Goal: Use online tool/utility

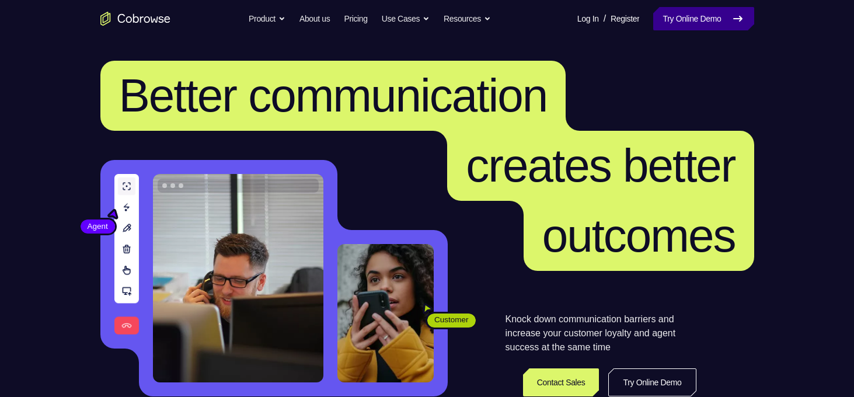
click at [691, 28] on link "Try Online Demo" at bounding box center [703, 18] width 100 height 23
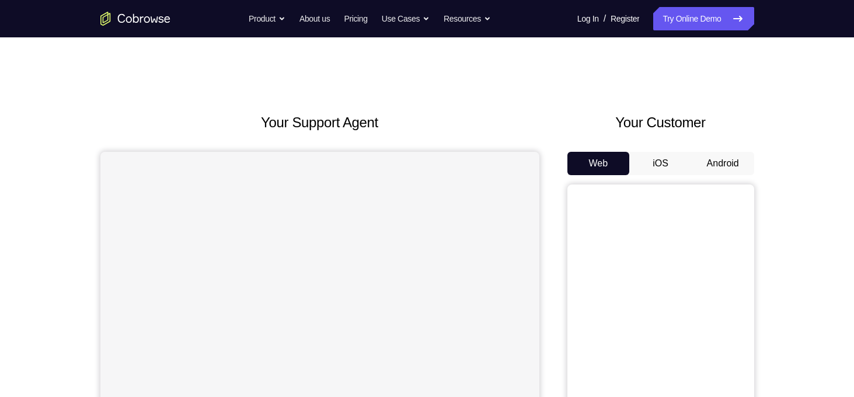
drag, startPoint x: 691, startPoint y: 160, endPoint x: 704, endPoint y: 171, distance: 16.6
click at [704, 171] on button "Android" at bounding box center [722, 163] width 62 height 23
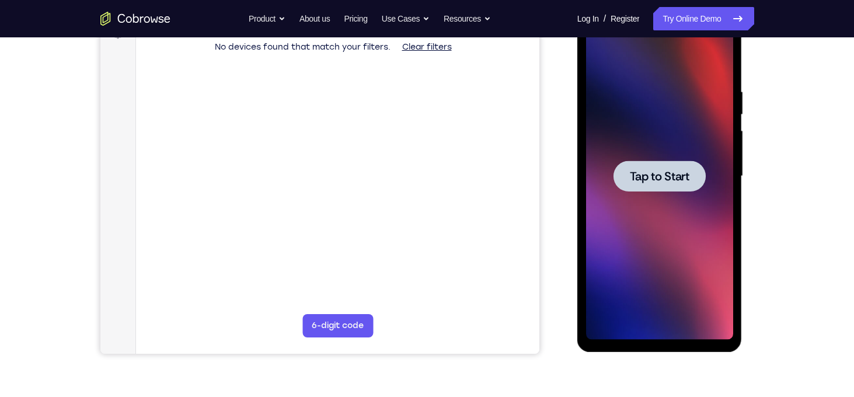
scroll to position [181, 0]
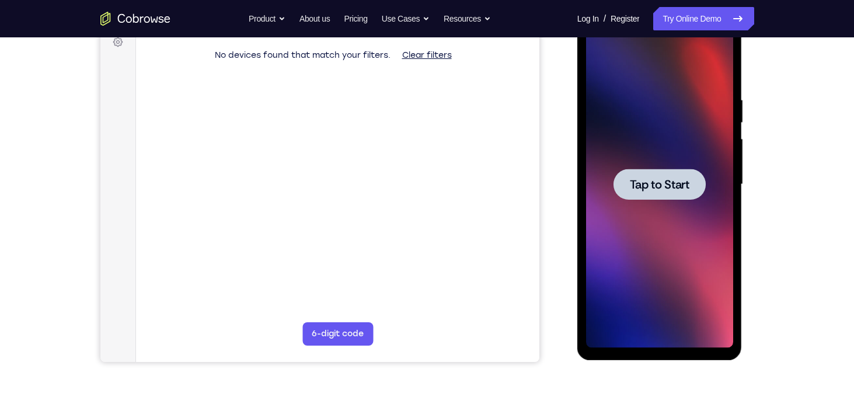
click at [676, 190] on span "Tap to Start" at bounding box center [660, 185] width 60 height 12
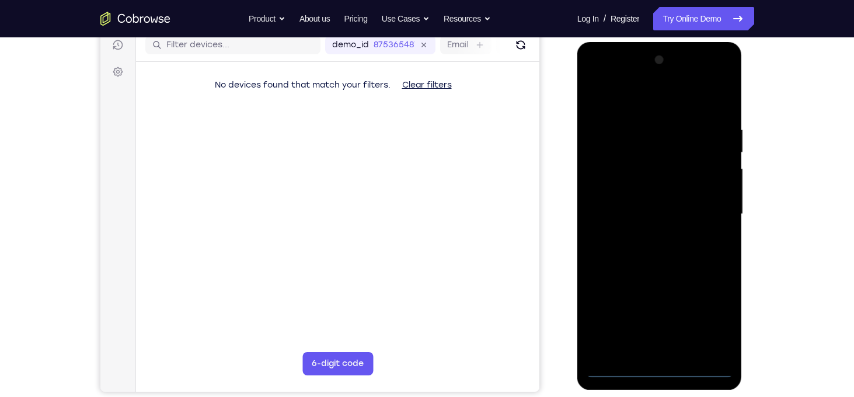
scroll to position [152, 0]
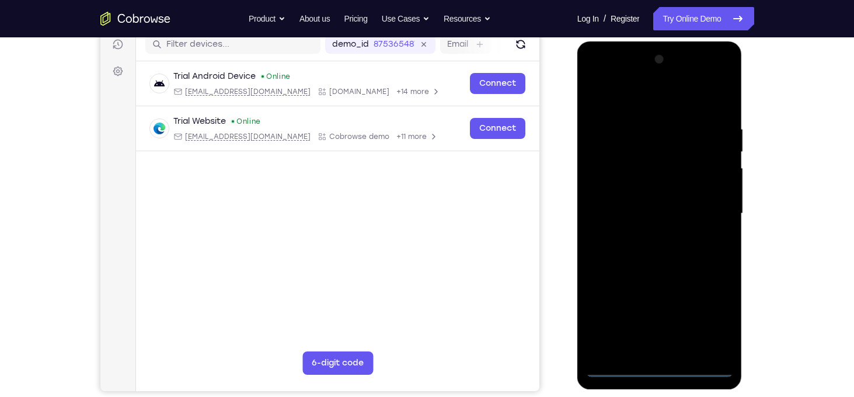
click at [665, 371] on div at bounding box center [659, 213] width 147 height 327
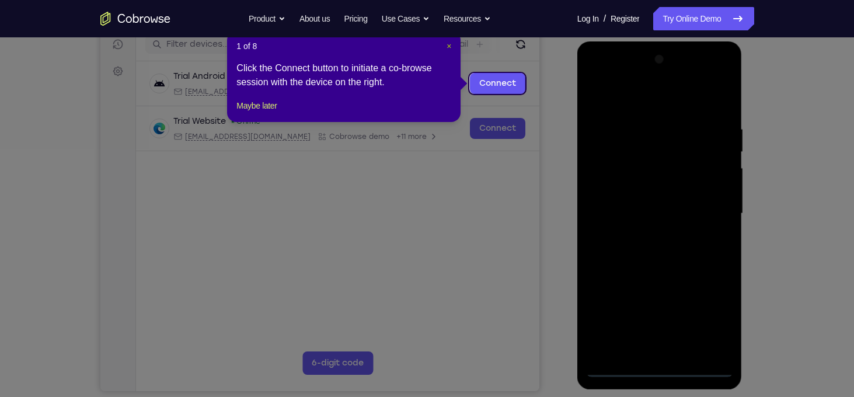
click at [450, 48] on span "×" at bounding box center [448, 45] width 5 height 9
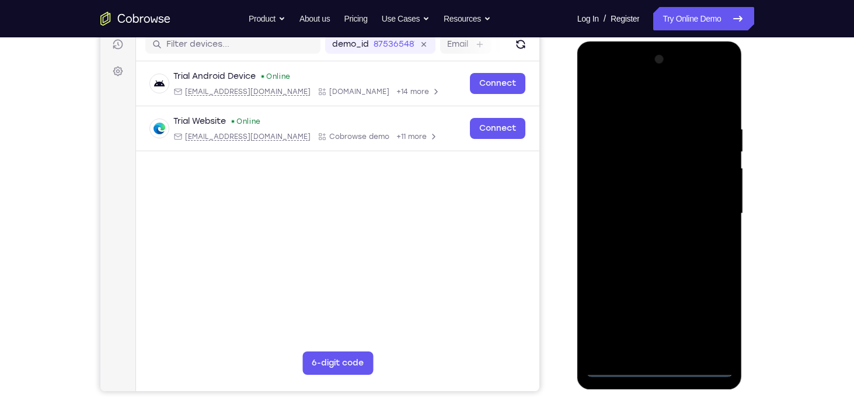
click at [714, 315] on div at bounding box center [659, 213] width 147 height 327
click at [631, 98] on div at bounding box center [659, 213] width 147 height 327
click at [641, 147] on div at bounding box center [659, 213] width 147 height 327
click at [634, 99] on div at bounding box center [659, 213] width 147 height 327
click at [610, 205] on div at bounding box center [659, 213] width 147 height 327
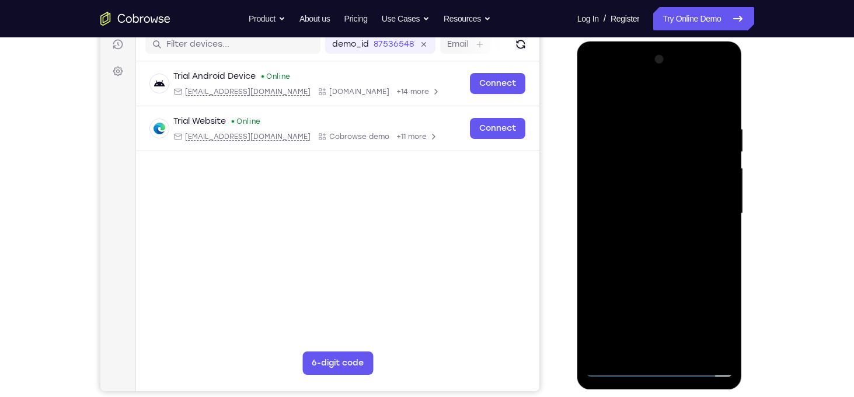
scroll to position [176, 0]
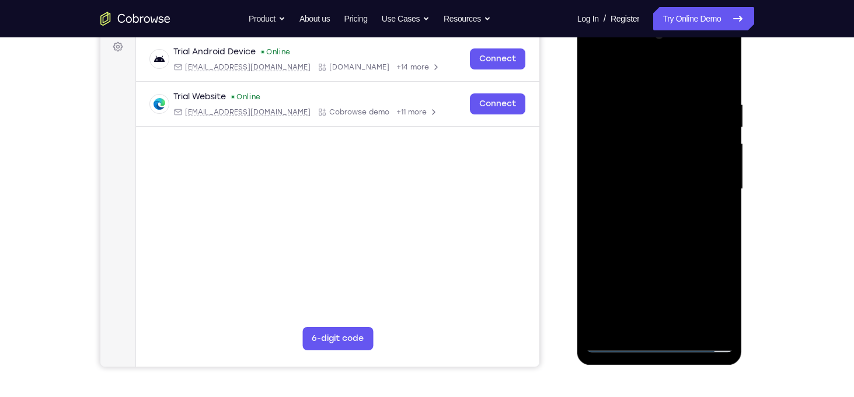
drag, startPoint x: 626, startPoint y: 223, endPoint x: 641, endPoint y: 153, distance: 72.2
click at [641, 153] on div at bounding box center [659, 189] width 147 height 327
click at [631, 242] on div at bounding box center [659, 189] width 147 height 327
click at [658, 297] on div at bounding box center [659, 189] width 147 height 327
drag, startPoint x: 687, startPoint y: 243, endPoint x: 692, endPoint y: 177, distance: 66.7
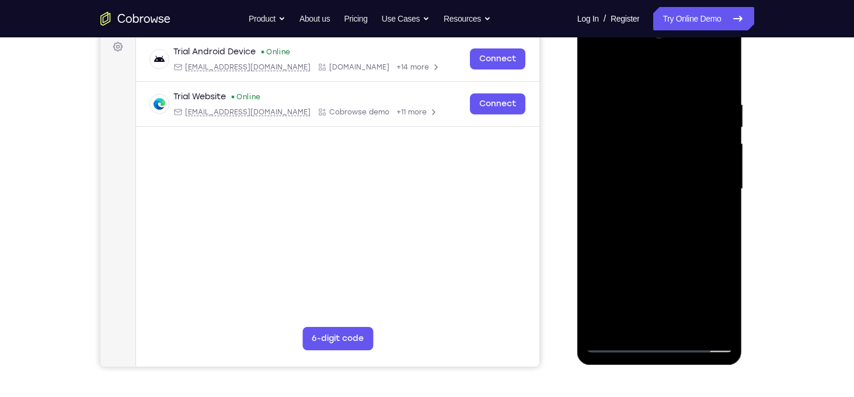
click at [692, 177] on div at bounding box center [659, 189] width 147 height 327
drag, startPoint x: 664, startPoint y: 251, endPoint x: 665, endPoint y: 259, distance: 7.7
drag, startPoint x: 88, startPoint y: 242, endPoint x: 746, endPoint y: 279, distance: 658.6
drag, startPoint x: 746, startPoint y: 281, endPoint x: 546, endPoint y: 223, distance: 209.0
click at [546, 223] on div "Your Support Agent Your Customer Web iOS Android" at bounding box center [427, 151] width 654 height 431
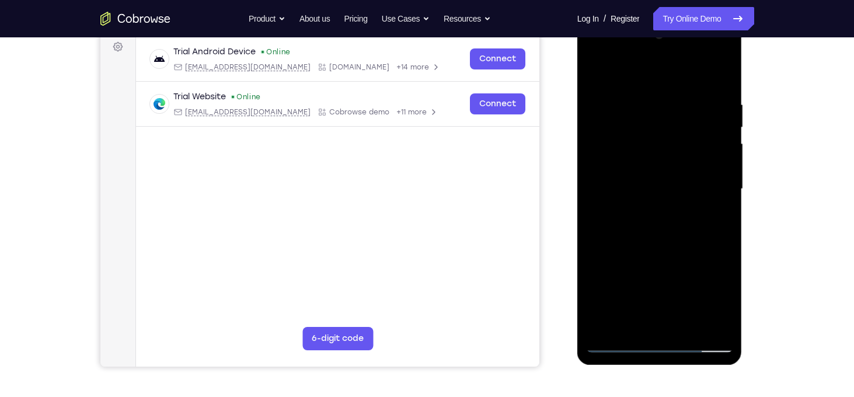
drag, startPoint x: 657, startPoint y: 258, endPoint x: 668, endPoint y: 260, distance: 10.6
drag, startPoint x: 90, startPoint y: 243, endPoint x: 574, endPoint y: 226, distance: 483.4
click at [574, 226] on div at bounding box center [660, 187] width 187 height 359
click at [676, 260] on div at bounding box center [659, 189] width 147 height 327
click at [680, 260] on div at bounding box center [659, 189] width 147 height 327
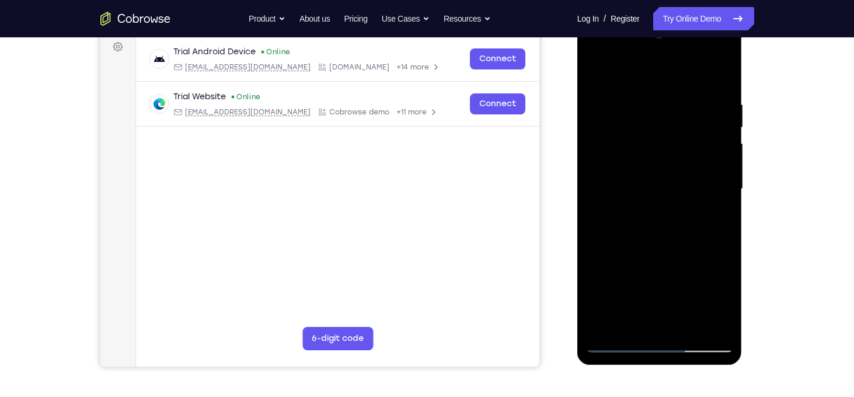
click at [679, 267] on div at bounding box center [659, 189] width 147 height 327
click at [682, 260] on div at bounding box center [659, 189] width 147 height 327
click at [684, 258] on div at bounding box center [659, 189] width 147 height 327
click at [689, 258] on div at bounding box center [659, 189] width 147 height 327
click at [695, 260] on div at bounding box center [659, 189] width 147 height 327
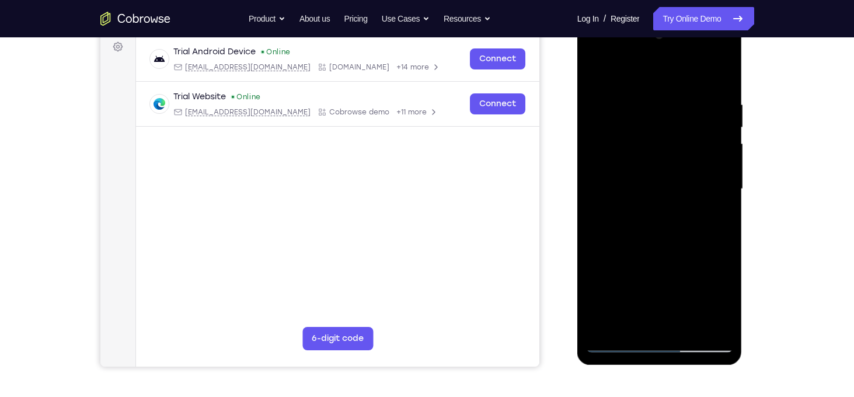
click at [695, 260] on div at bounding box center [659, 189] width 147 height 327
click at [698, 260] on div at bounding box center [659, 189] width 147 height 327
click at [698, 264] on div at bounding box center [659, 189] width 147 height 327
click at [703, 260] on div at bounding box center [659, 189] width 147 height 327
click at [706, 258] on div at bounding box center [659, 189] width 147 height 327
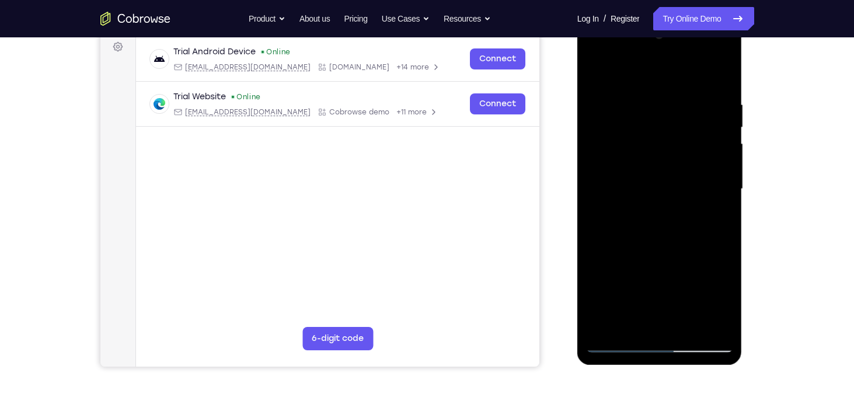
click at [708, 259] on div at bounding box center [659, 189] width 147 height 327
click at [709, 261] on div at bounding box center [659, 189] width 147 height 327
click at [712, 260] on div at bounding box center [659, 189] width 147 height 327
click at [700, 254] on div at bounding box center [659, 189] width 147 height 327
click at [711, 258] on div at bounding box center [659, 189] width 147 height 327
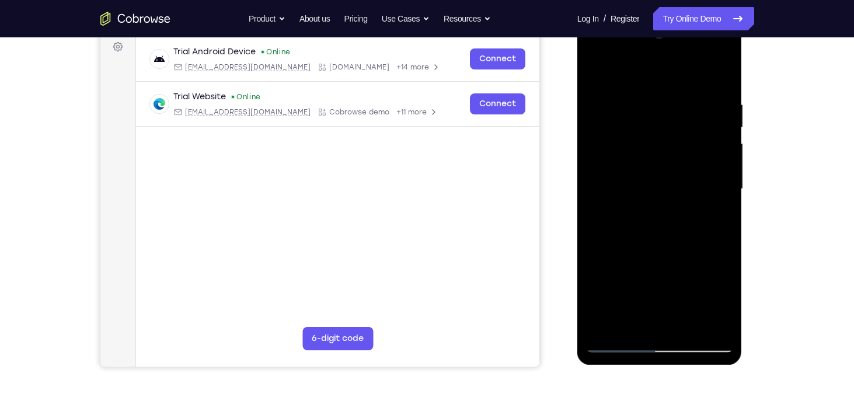
click at [708, 250] on div at bounding box center [659, 189] width 147 height 327
click at [717, 260] on div at bounding box center [659, 189] width 147 height 327
click at [721, 258] on div at bounding box center [659, 189] width 147 height 327
click at [606, 260] on div at bounding box center [659, 189] width 147 height 327
click at [611, 258] on div at bounding box center [659, 189] width 147 height 327
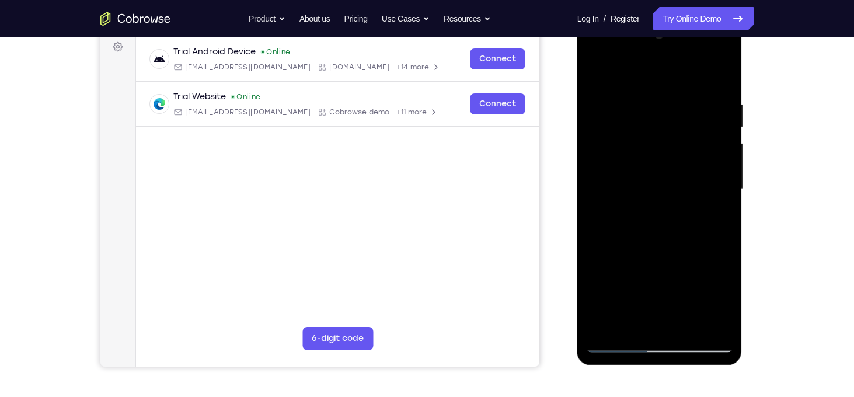
click at [614, 258] on div at bounding box center [659, 189] width 147 height 327
click at [623, 259] on div at bounding box center [659, 189] width 147 height 327
click at [633, 258] on div at bounding box center [659, 189] width 147 height 327
click at [642, 261] on div at bounding box center [659, 189] width 147 height 327
click at [649, 260] on div at bounding box center [659, 189] width 147 height 327
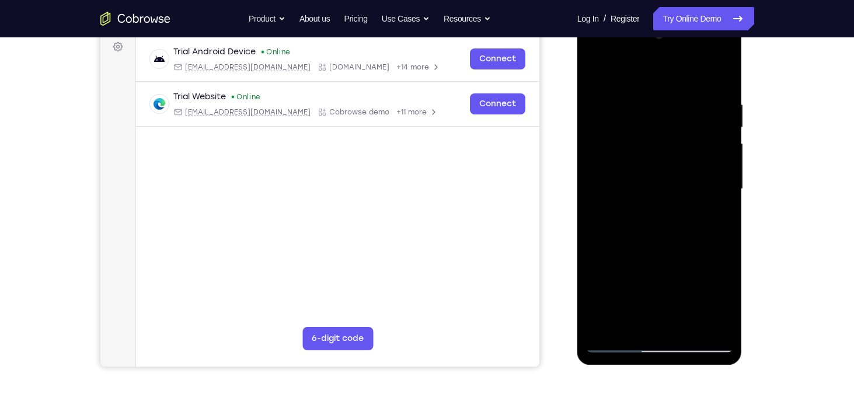
click at [652, 257] on div at bounding box center [659, 189] width 147 height 327
click at [658, 258] on div at bounding box center [659, 189] width 147 height 327
click at [662, 257] on div at bounding box center [659, 189] width 147 height 327
click at [664, 261] on div at bounding box center [659, 189] width 147 height 327
click at [666, 260] on div at bounding box center [659, 189] width 147 height 327
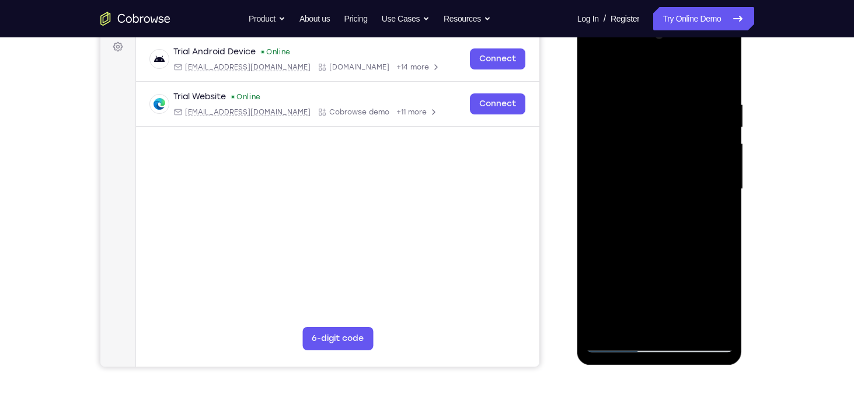
click at [669, 258] on div at bounding box center [659, 189] width 147 height 327
click at [676, 259] on div at bounding box center [659, 189] width 147 height 327
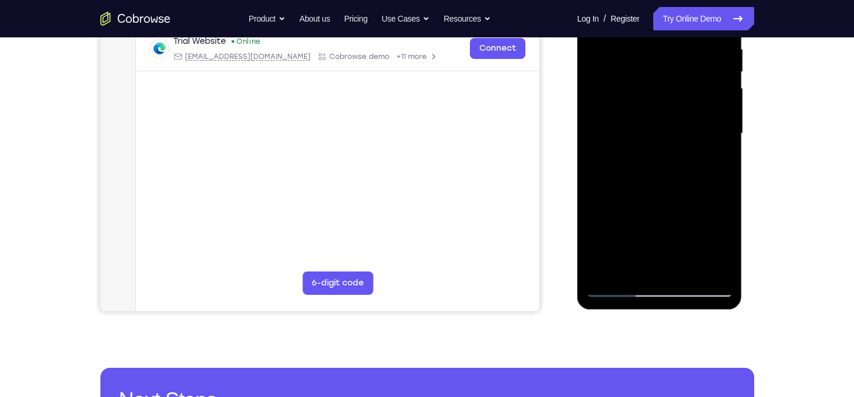
scroll to position [231, 0]
drag, startPoint x: 620, startPoint y: 288, endPoint x: 614, endPoint y: 291, distance: 6.3
drag, startPoint x: 37, startPoint y: 329, endPoint x: 555, endPoint y: 254, distance: 524.0
click at [555, 254] on div "Your Support Agent Your Customer Web iOS Android" at bounding box center [427, 96] width 654 height 431
drag, startPoint x: 660, startPoint y: 157, endPoint x: 640, endPoint y: 226, distance: 72.2
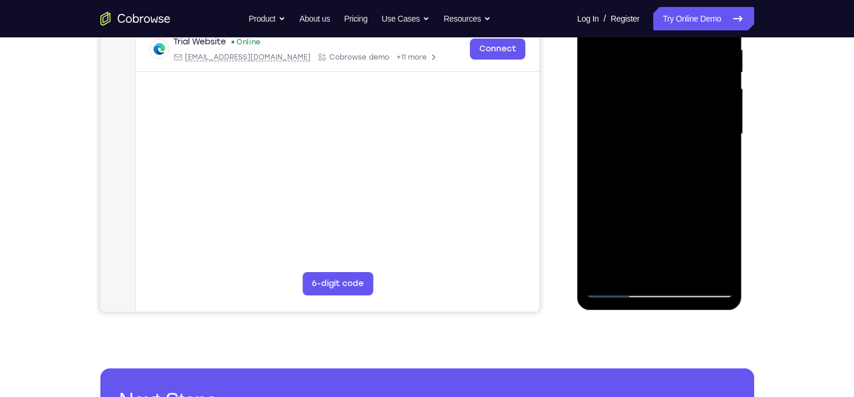
click at [640, 226] on div at bounding box center [659, 134] width 147 height 327
click at [649, 235] on div at bounding box center [659, 134] width 147 height 327
click at [614, 256] on div at bounding box center [659, 134] width 147 height 327
click at [619, 256] on div at bounding box center [659, 134] width 147 height 327
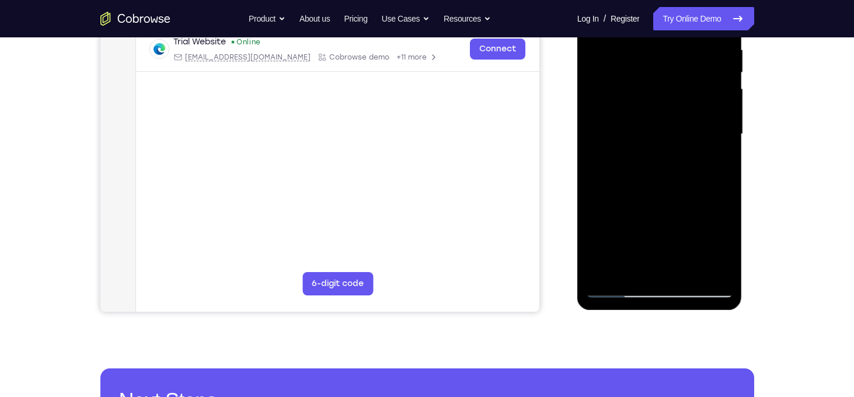
click at [627, 253] on div at bounding box center [659, 134] width 147 height 327
click at [637, 254] on div at bounding box center [659, 134] width 147 height 327
click at [646, 253] on div at bounding box center [659, 134] width 147 height 327
click at [665, 256] on div at bounding box center [659, 134] width 147 height 327
click at [675, 253] on div at bounding box center [659, 134] width 147 height 327
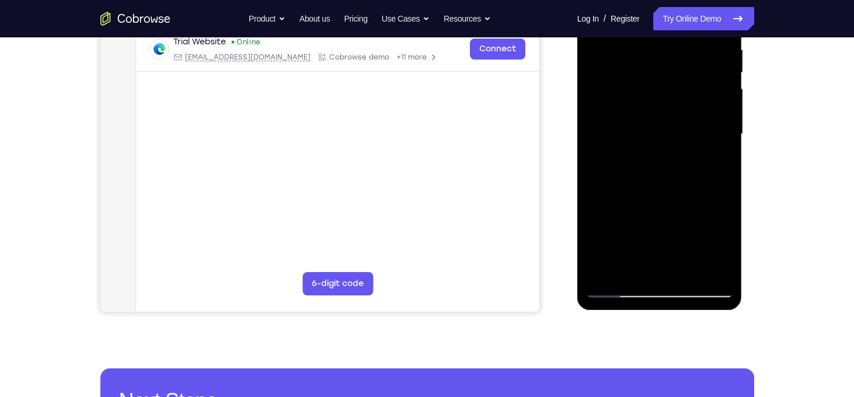
click at [686, 252] on div at bounding box center [659, 134] width 147 height 327
click at [694, 253] on div at bounding box center [659, 134] width 147 height 327
click at [619, 288] on div at bounding box center [659, 134] width 147 height 327
click at [619, 284] on div at bounding box center [659, 134] width 147 height 327
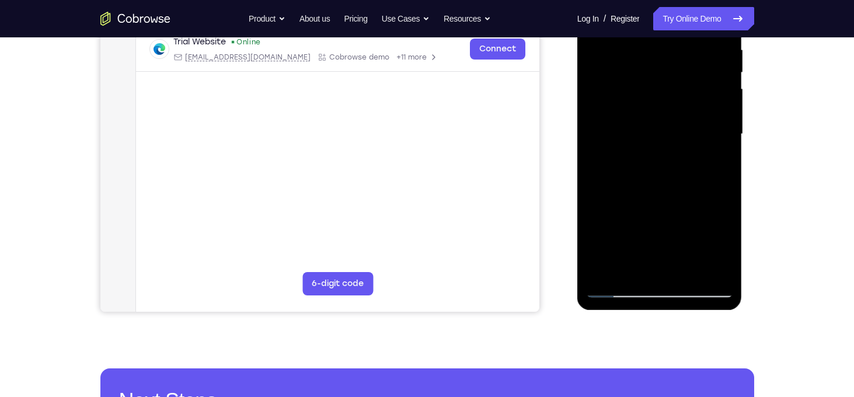
click at [617, 288] on div at bounding box center [659, 134] width 147 height 327
click at [638, 218] on div at bounding box center [659, 134] width 147 height 327
click at [660, 162] on div at bounding box center [659, 134] width 147 height 327
click at [657, 235] on div at bounding box center [659, 134] width 147 height 327
drag, startPoint x: 662, startPoint y: 228, endPoint x: 666, endPoint y: 191, distance: 36.4
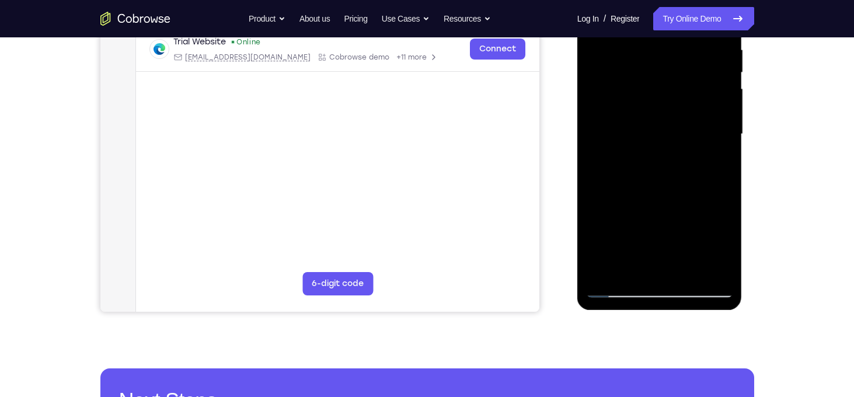
click at [666, 191] on div at bounding box center [659, 134] width 147 height 327
click at [620, 262] on div at bounding box center [659, 134] width 147 height 327
click at [623, 261] on div at bounding box center [659, 134] width 147 height 327
click at [669, 272] on div at bounding box center [659, 134] width 147 height 327
click at [667, 262] on div at bounding box center [659, 134] width 147 height 327
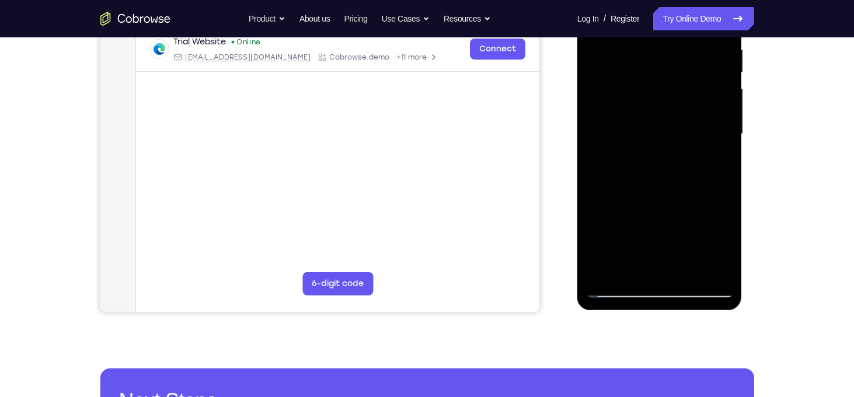
click at [676, 259] on div at bounding box center [659, 134] width 147 height 327
click at [687, 259] on div at bounding box center [659, 134] width 147 height 327
click at [699, 258] on div at bounding box center [659, 134] width 147 height 327
click at [617, 289] on div at bounding box center [659, 134] width 147 height 327
click at [617, 283] on div at bounding box center [659, 134] width 147 height 327
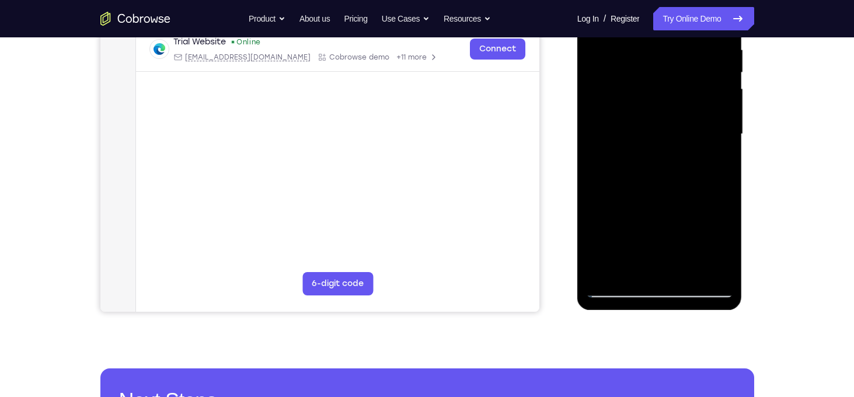
click at [617, 286] on div at bounding box center [659, 134] width 147 height 327
drag, startPoint x: 652, startPoint y: 170, endPoint x: 645, endPoint y: 229, distance: 59.3
click at [645, 229] on div at bounding box center [659, 134] width 147 height 327
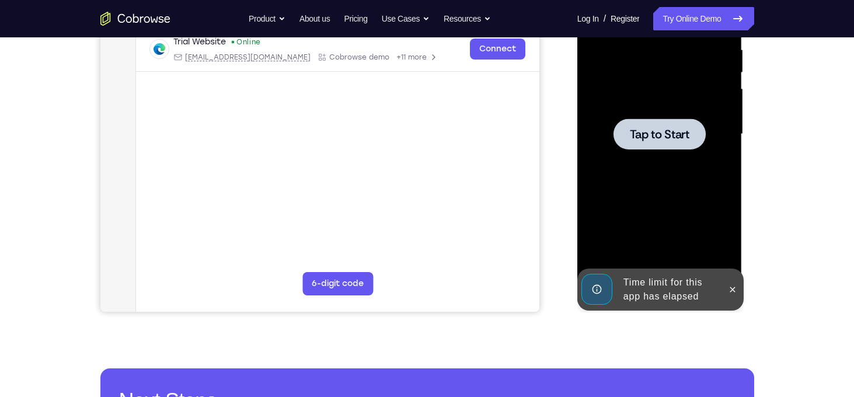
click at [666, 131] on span "Tap to Start" at bounding box center [660, 134] width 60 height 12
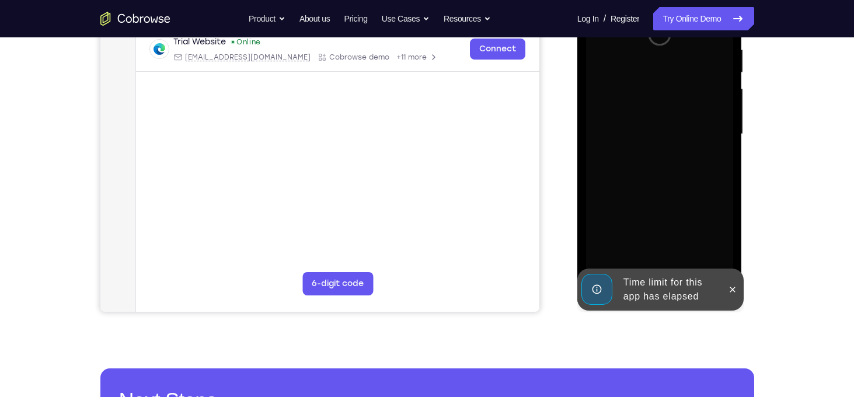
drag, startPoint x: 673, startPoint y: 120, endPoint x: 642, endPoint y: 236, distance: 119.4
click at [642, 236] on div at bounding box center [659, 134] width 147 height 327
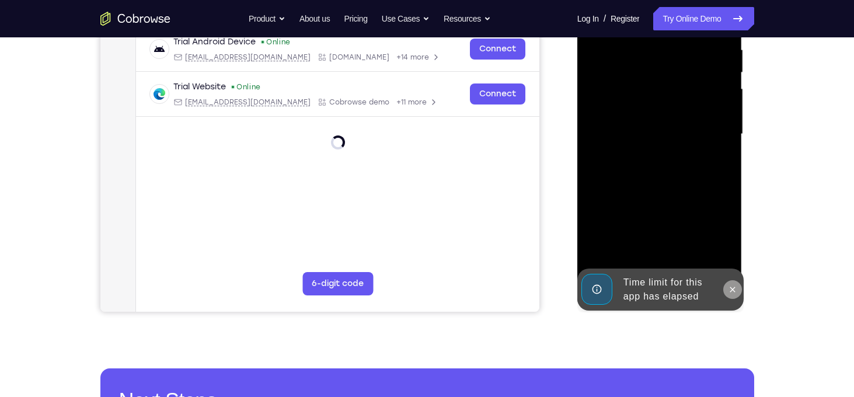
click at [730, 291] on icon at bounding box center [732, 288] width 5 height 5
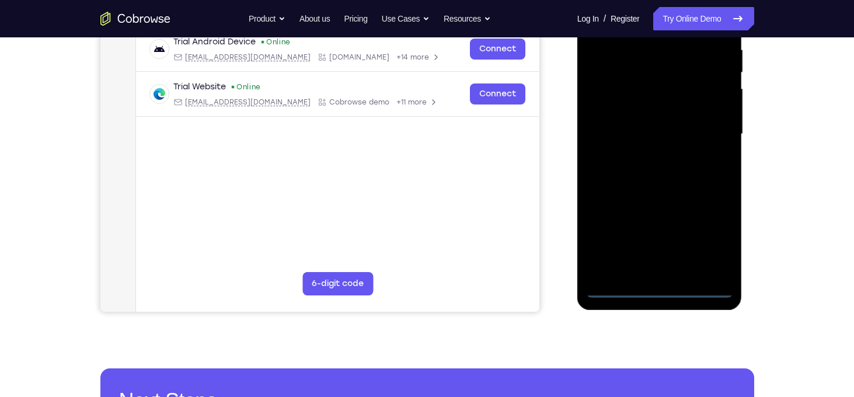
click at [659, 291] on div at bounding box center [659, 134] width 147 height 327
click at [713, 235] on div at bounding box center [659, 134] width 147 height 327
drag, startPoint x: 692, startPoint y: 129, endPoint x: 766, endPoint y: 151, distance: 77.2
click at [743, 151] on html "Online web based iOS Simulators and Android Emulators. Run iPhone, iPad, Mobile…" at bounding box center [660, 137] width 166 height 350
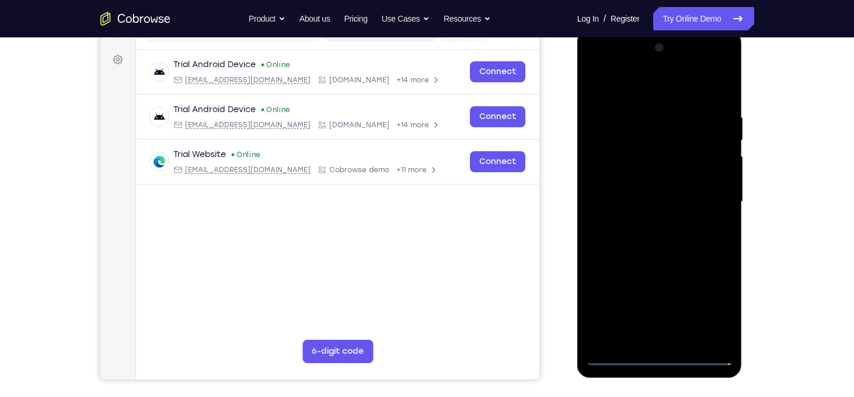
scroll to position [161, 0]
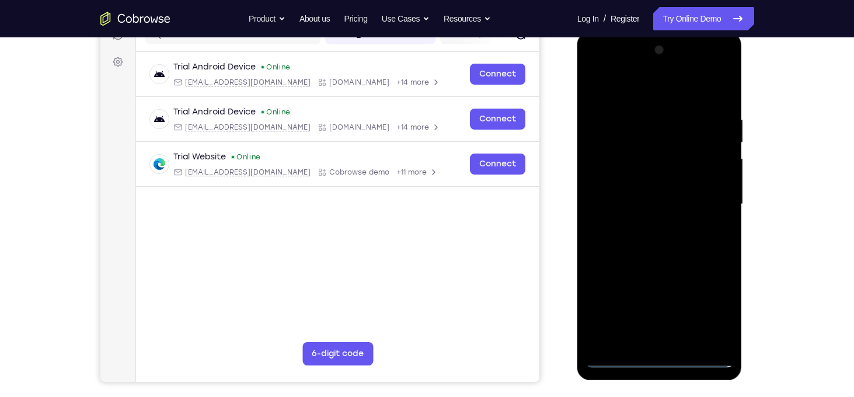
click at [707, 95] on div at bounding box center [659, 204] width 147 height 327
click at [628, 144] on div at bounding box center [659, 204] width 147 height 327
click at [610, 198] on div at bounding box center [659, 204] width 147 height 327
drag, startPoint x: 718, startPoint y: 190, endPoint x: 675, endPoint y: 298, distance: 116.0
click at [675, 298] on div at bounding box center [659, 204] width 147 height 327
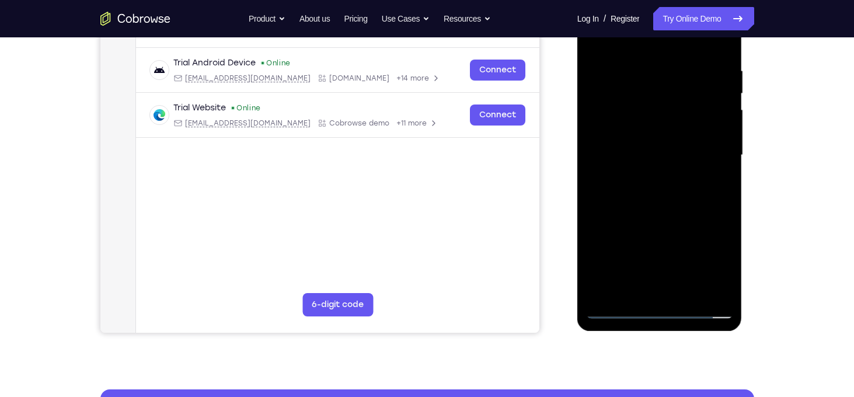
scroll to position [211, 0]
drag, startPoint x: 93, startPoint y: 270, endPoint x: 541, endPoint y: 239, distance: 449.1
click at [541, 239] on div "Your Support Agent Your Customer Web iOS Android" at bounding box center [427, 116] width 654 height 431
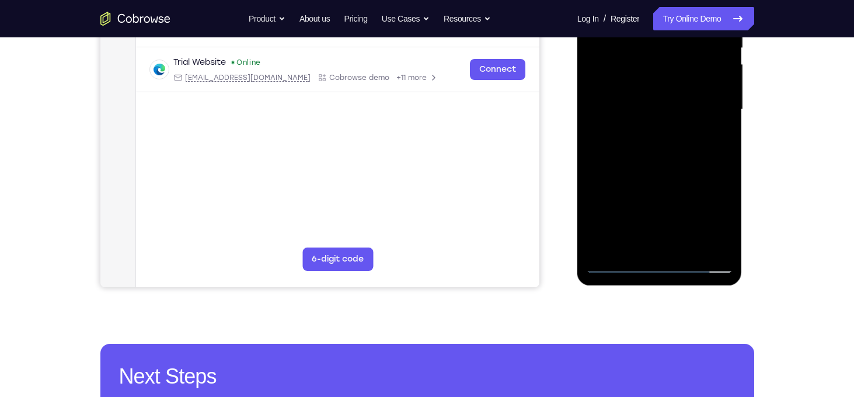
scroll to position [256, 0]
click at [653, 226] on div at bounding box center [659, 109] width 147 height 327
click at [599, 229] on div at bounding box center [659, 109] width 147 height 327
click at [660, 224] on div at bounding box center [659, 109] width 147 height 327
click at [669, 233] on div at bounding box center [659, 109] width 147 height 327
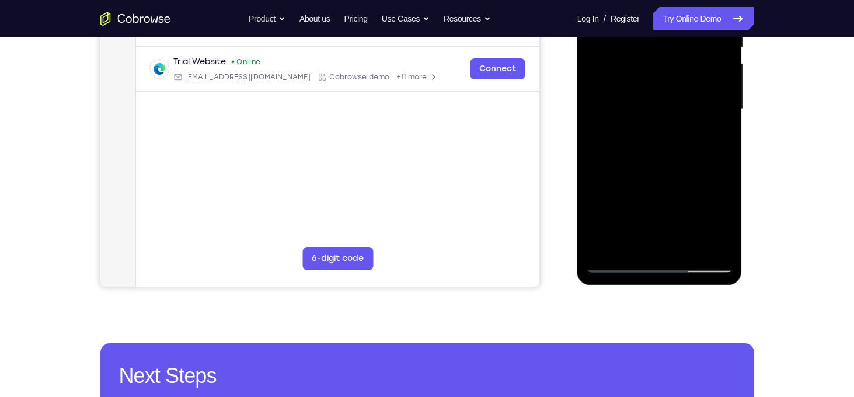
click at [683, 229] on div at bounding box center [659, 109] width 147 height 327
click at [693, 226] on div at bounding box center [659, 109] width 147 height 327
click at [694, 227] on div at bounding box center [659, 109] width 147 height 327
click at [701, 228] on div at bounding box center [659, 109] width 147 height 327
click at [710, 229] on div at bounding box center [659, 109] width 147 height 327
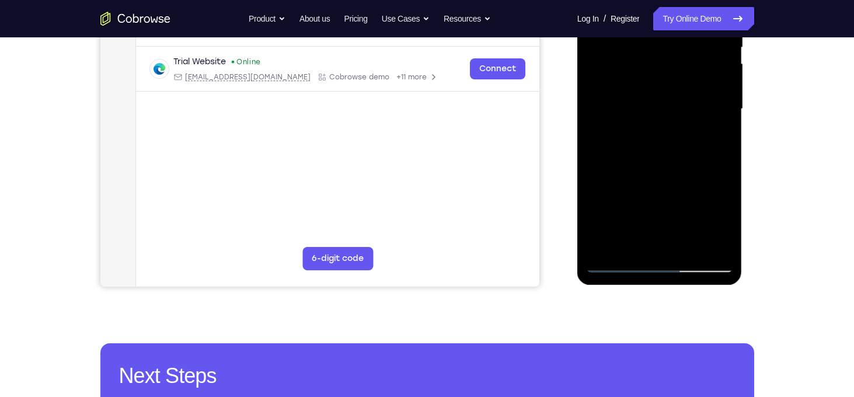
click at [618, 264] on div at bounding box center [659, 109] width 147 height 327
click at [618, 261] on div at bounding box center [659, 109] width 147 height 327
drag, startPoint x: 649, startPoint y: 226, endPoint x: 673, endPoint y: 119, distance: 109.4
click at [673, 119] on div at bounding box center [659, 109] width 147 height 327
drag, startPoint x: 648, startPoint y: 205, endPoint x: 669, endPoint y: 117, distance: 90.6
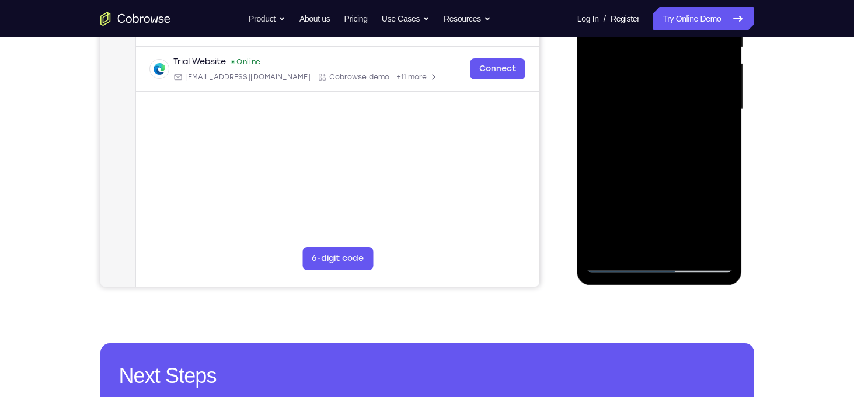
click at [669, 117] on div at bounding box center [659, 109] width 147 height 327
drag, startPoint x: 666, startPoint y: 232, endPoint x: 683, endPoint y: 105, distance: 127.7
click at [683, 105] on div at bounding box center [659, 109] width 147 height 327
drag, startPoint x: 665, startPoint y: 191, endPoint x: 682, endPoint y: 105, distance: 87.4
click at [682, 105] on div at bounding box center [659, 109] width 147 height 327
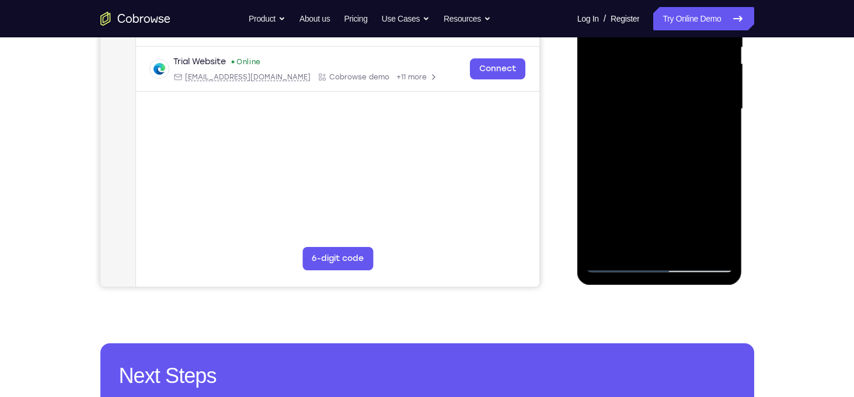
drag, startPoint x: 670, startPoint y: 202, endPoint x: 680, endPoint y: 112, distance: 90.3
click at [680, 112] on div at bounding box center [659, 109] width 147 height 327
drag, startPoint x: 669, startPoint y: 195, endPoint x: 671, endPoint y: 158, distance: 37.4
click at [671, 158] on div at bounding box center [659, 109] width 147 height 327
click at [625, 179] on div at bounding box center [659, 109] width 147 height 327
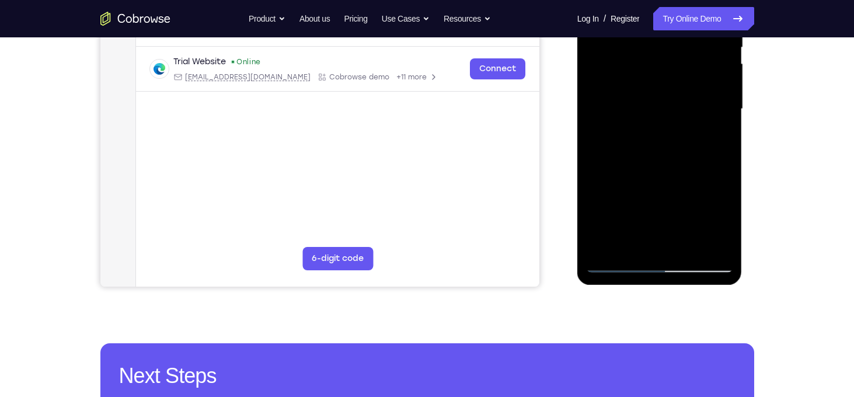
drag, startPoint x: 660, startPoint y: 128, endPoint x: 652, endPoint y: 196, distance: 68.1
click at [652, 196] on div at bounding box center [659, 109] width 147 height 327
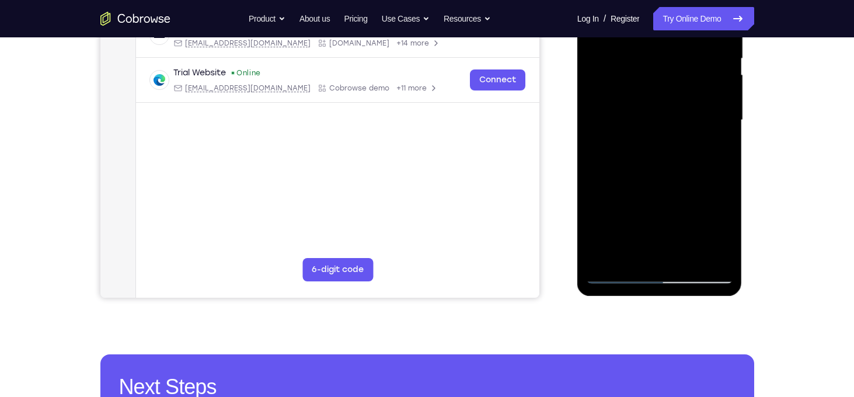
scroll to position [245, 0]
click at [657, 222] on div at bounding box center [659, 120] width 147 height 327
click at [603, 242] on div at bounding box center [659, 120] width 147 height 327
click at [609, 242] on div at bounding box center [659, 120] width 147 height 327
click at [613, 240] on div at bounding box center [659, 120] width 147 height 327
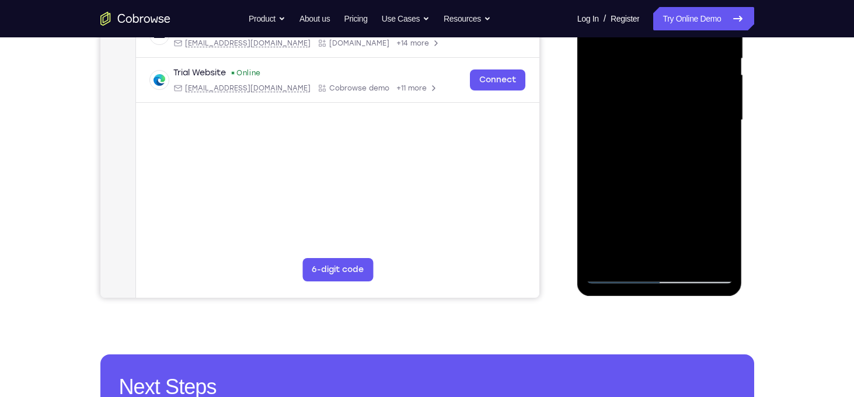
click at [629, 240] on div at bounding box center [659, 120] width 147 height 327
click at [649, 242] on div at bounding box center [659, 120] width 147 height 327
click at [665, 239] on div at bounding box center [659, 120] width 147 height 327
click at [686, 239] on div at bounding box center [659, 120] width 147 height 327
click at [701, 239] on div at bounding box center [659, 120] width 147 height 327
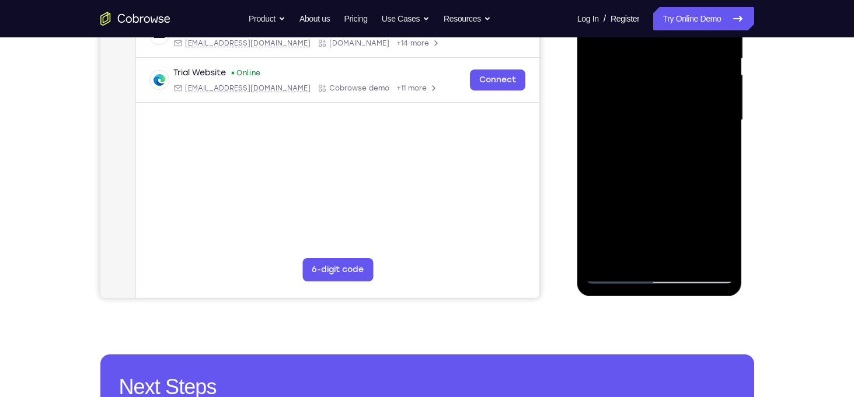
click at [711, 240] on div at bounding box center [659, 120] width 147 height 327
click at [617, 272] on div at bounding box center [659, 120] width 147 height 327
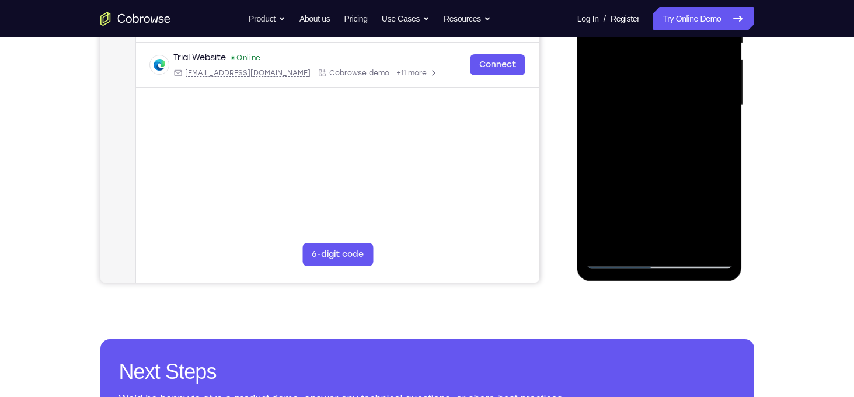
scroll to position [259, 0]
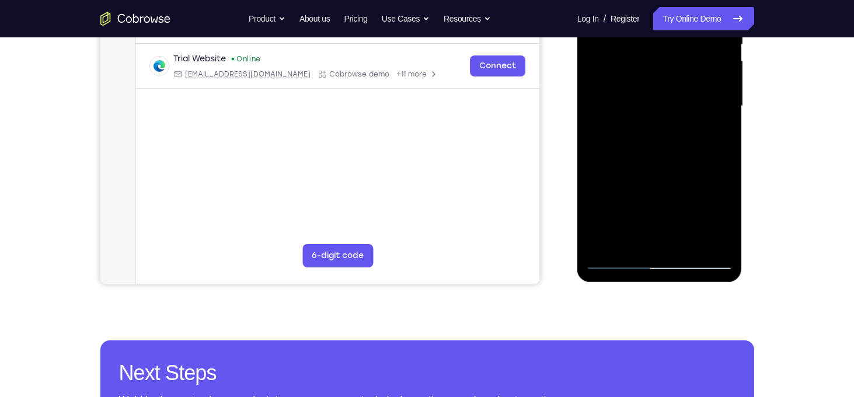
drag, startPoint x: 645, startPoint y: 192, endPoint x: 648, endPoint y: 165, distance: 27.6
click at [648, 165] on div at bounding box center [659, 106] width 147 height 327
drag, startPoint x: 642, startPoint y: 201, endPoint x: 662, endPoint y: 69, distance: 133.3
click at [662, 69] on div at bounding box center [659, 106] width 147 height 327
drag, startPoint x: 622, startPoint y: 239, endPoint x: 625, endPoint y: 163, distance: 75.9
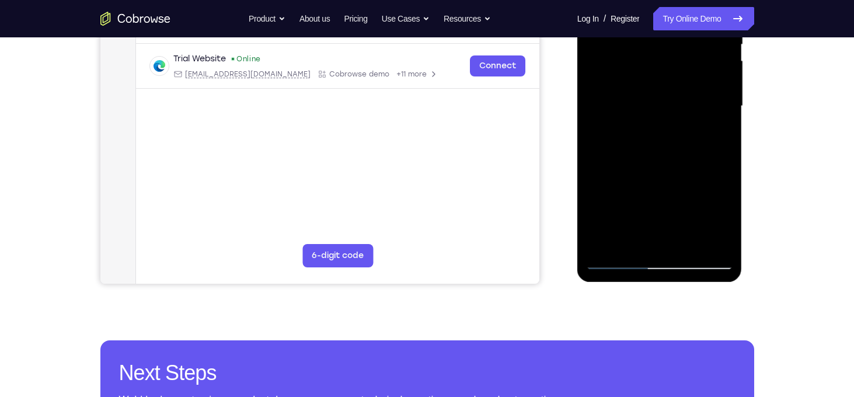
click at [625, 163] on div at bounding box center [659, 106] width 147 height 327
drag, startPoint x: 629, startPoint y: 221, endPoint x: 632, endPoint y: 188, distance: 32.8
click at [632, 188] on div at bounding box center [659, 106] width 147 height 327
drag, startPoint x: 633, startPoint y: 197, endPoint x: 638, endPoint y: 144, distance: 53.3
click at [638, 144] on div at bounding box center [659, 106] width 147 height 327
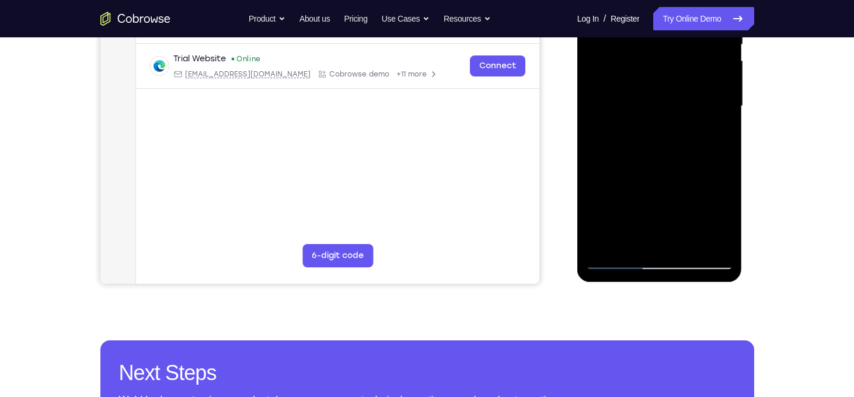
click at [693, 190] on div at bounding box center [659, 106] width 147 height 327
drag, startPoint x: 661, startPoint y: 159, endPoint x: 660, endPoint y: 201, distance: 42.0
click at [660, 201] on div at bounding box center [659, 106] width 147 height 327
click at [608, 240] on div at bounding box center [659, 106] width 147 height 327
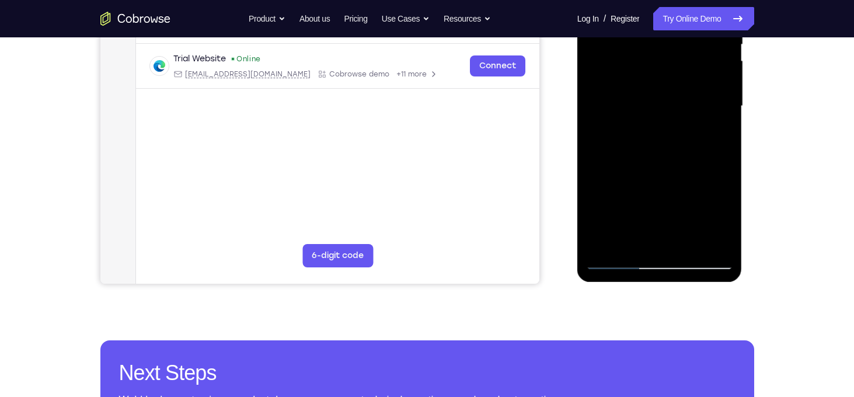
click at [613, 240] on div at bounding box center [659, 106] width 147 height 327
click at [620, 240] on div at bounding box center [659, 106] width 147 height 327
click at [627, 241] on div at bounding box center [659, 106] width 147 height 327
click at [645, 241] on div at bounding box center [659, 106] width 147 height 327
click at [655, 241] on div at bounding box center [659, 106] width 147 height 327
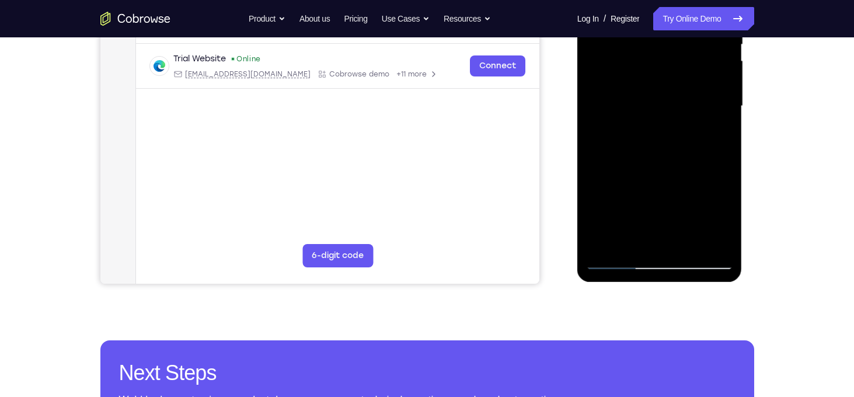
click at [660, 240] on div at bounding box center [659, 106] width 147 height 327
click at [656, 241] on div at bounding box center [659, 106] width 147 height 327
click at [659, 240] on div at bounding box center [659, 106] width 147 height 327
click at [666, 242] on div at bounding box center [659, 106] width 147 height 327
click at [669, 240] on div at bounding box center [659, 106] width 147 height 327
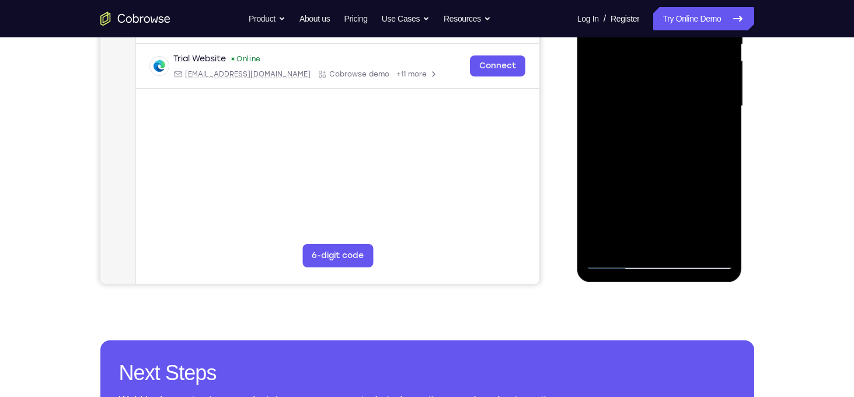
click at [672, 240] on div at bounding box center [659, 106] width 147 height 327
click at [684, 240] on div at bounding box center [659, 106] width 147 height 327
click at [685, 240] on div at bounding box center [659, 106] width 147 height 327
click at [696, 239] on div at bounding box center [659, 106] width 147 height 327
click at [620, 257] on div at bounding box center [659, 106] width 147 height 327
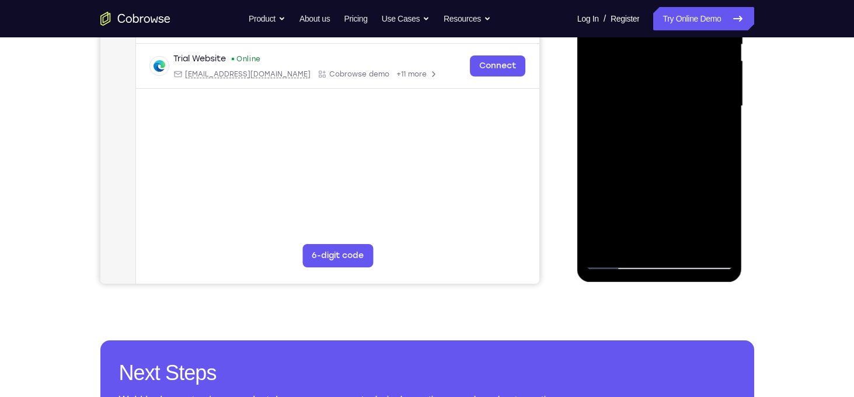
click at [617, 257] on div at bounding box center [659, 106] width 147 height 327
click at [619, 258] on div at bounding box center [659, 106] width 147 height 327
drag, startPoint x: 637, startPoint y: 216, endPoint x: 647, endPoint y: 137, distance: 79.9
click at [647, 137] on div at bounding box center [659, 106] width 147 height 327
drag, startPoint x: 650, startPoint y: 208, endPoint x: 661, endPoint y: 140, distance: 68.5
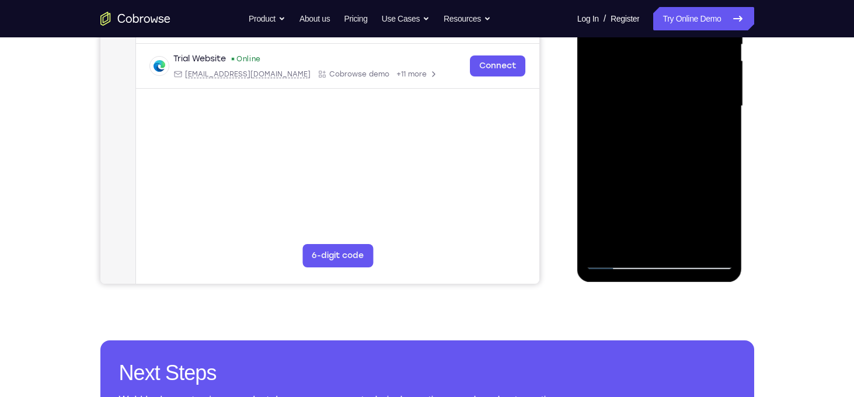
click at [661, 140] on div at bounding box center [659, 106] width 147 height 327
click at [617, 264] on div at bounding box center [659, 106] width 147 height 327
drag, startPoint x: 635, startPoint y: 229, endPoint x: 652, endPoint y: 143, distance: 87.4
click at [652, 143] on div at bounding box center [659, 106] width 147 height 327
drag, startPoint x: 645, startPoint y: 183, endPoint x: 652, endPoint y: 139, distance: 43.8
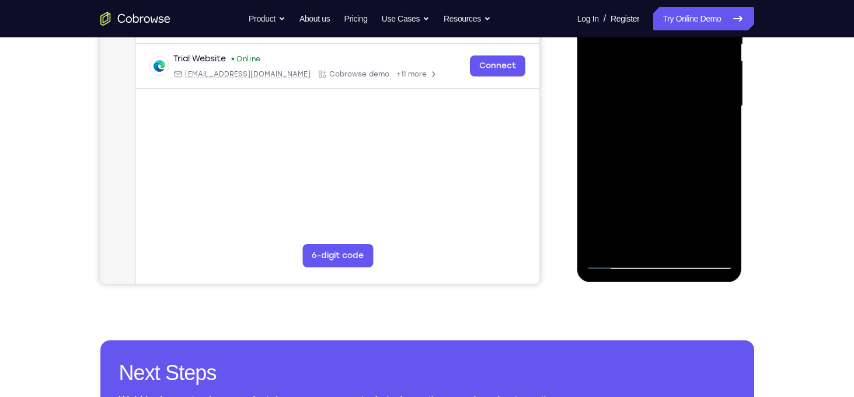
click at [652, 139] on div at bounding box center [659, 106] width 147 height 327
drag, startPoint x: 651, startPoint y: 191, endPoint x: 663, endPoint y: 119, distance: 73.4
click at [663, 119] on div at bounding box center [659, 106] width 147 height 327
drag, startPoint x: 640, startPoint y: 192, endPoint x: 661, endPoint y: 103, distance: 91.7
click at [661, 103] on div at bounding box center [659, 106] width 147 height 327
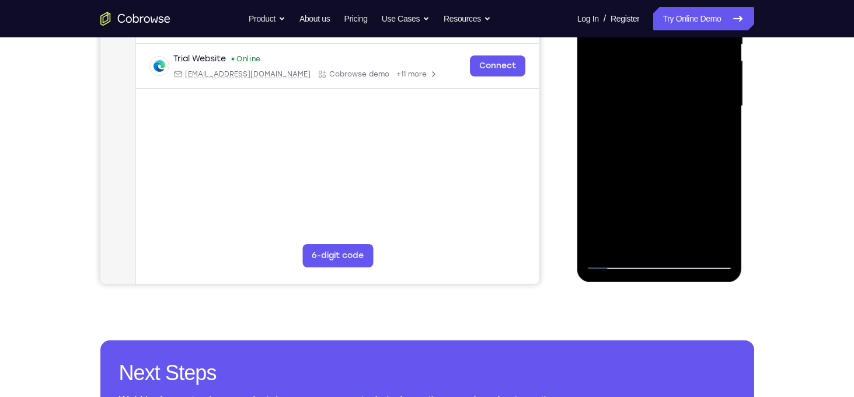
drag, startPoint x: 661, startPoint y: 181, endPoint x: 666, endPoint y: 123, distance: 58.5
click at [666, 123] on div at bounding box center [659, 106] width 147 height 327
drag, startPoint x: 662, startPoint y: 197, endPoint x: 666, endPoint y: 160, distance: 37.5
click at [666, 160] on div at bounding box center [659, 106] width 147 height 327
click at [686, 171] on div at bounding box center [659, 106] width 147 height 327
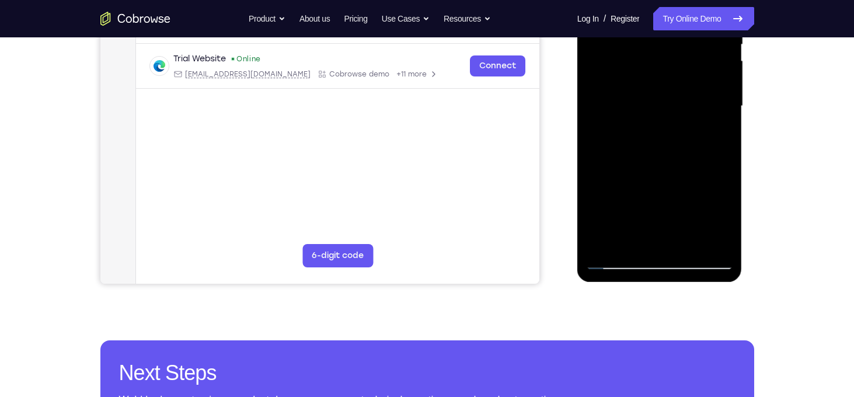
click at [651, 240] on div at bounding box center [659, 106] width 147 height 327
click at [659, 218] on div at bounding box center [659, 106] width 147 height 327
click at [672, 240] on div at bounding box center [659, 106] width 147 height 327
click at [683, 239] on div at bounding box center [659, 106] width 147 height 327
click at [673, 240] on div at bounding box center [659, 106] width 147 height 327
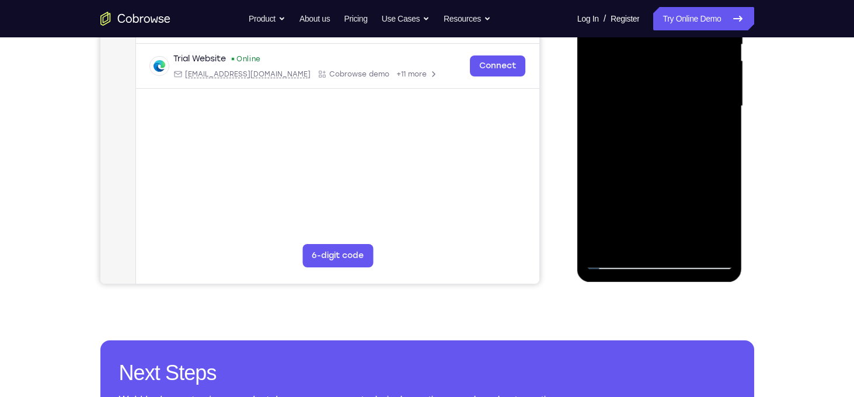
click at [690, 240] on div at bounding box center [659, 106] width 147 height 327
click at [700, 239] on div at bounding box center [659, 106] width 147 height 327
click at [689, 240] on div at bounding box center [659, 106] width 147 height 327
click at [694, 240] on div at bounding box center [659, 106] width 147 height 327
click at [705, 209] on div at bounding box center [659, 106] width 147 height 327
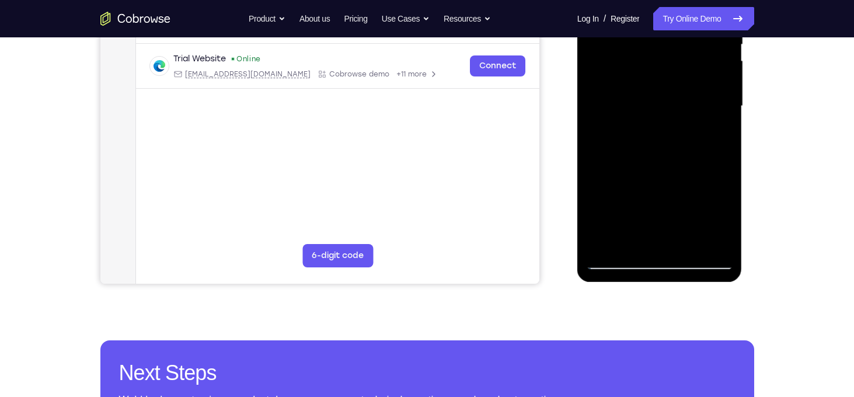
click at [705, 242] on div at bounding box center [659, 106] width 147 height 327
